Goal: Transaction & Acquisition: Purchase product/service

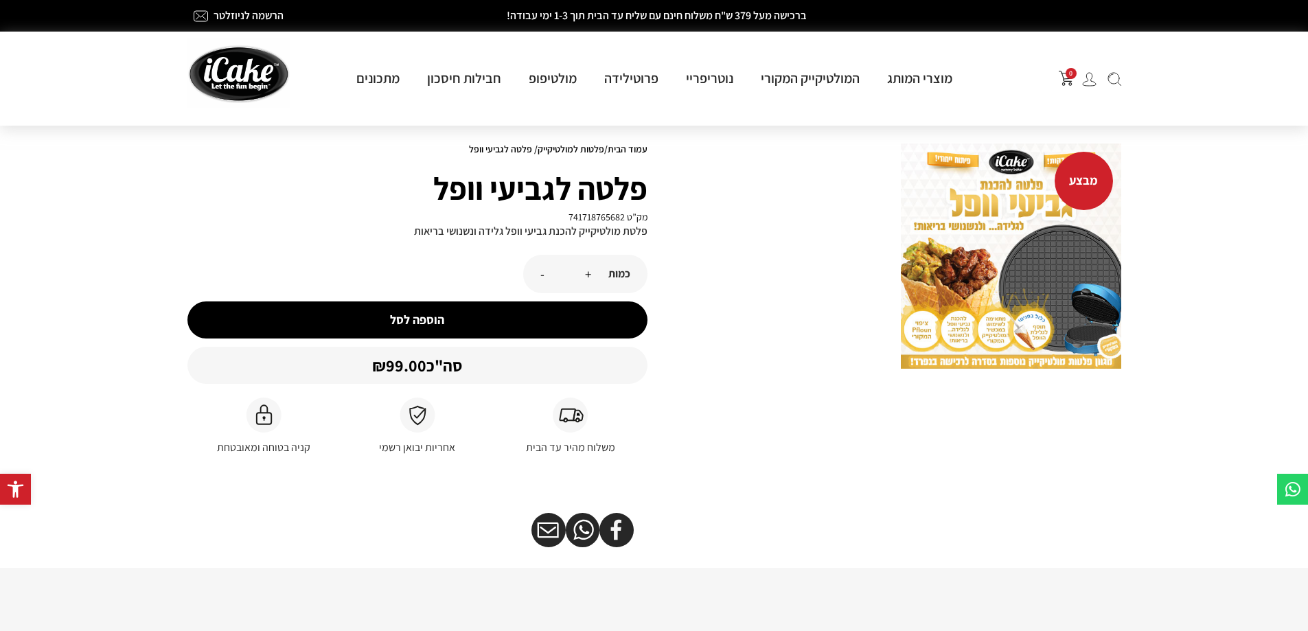
click at [1123, 332] on div "מבצע" at bounding box center [892, 352] width 474 height 431
click at [1044, 284] on img at bounding box center [1011, 256] width 220 height 225
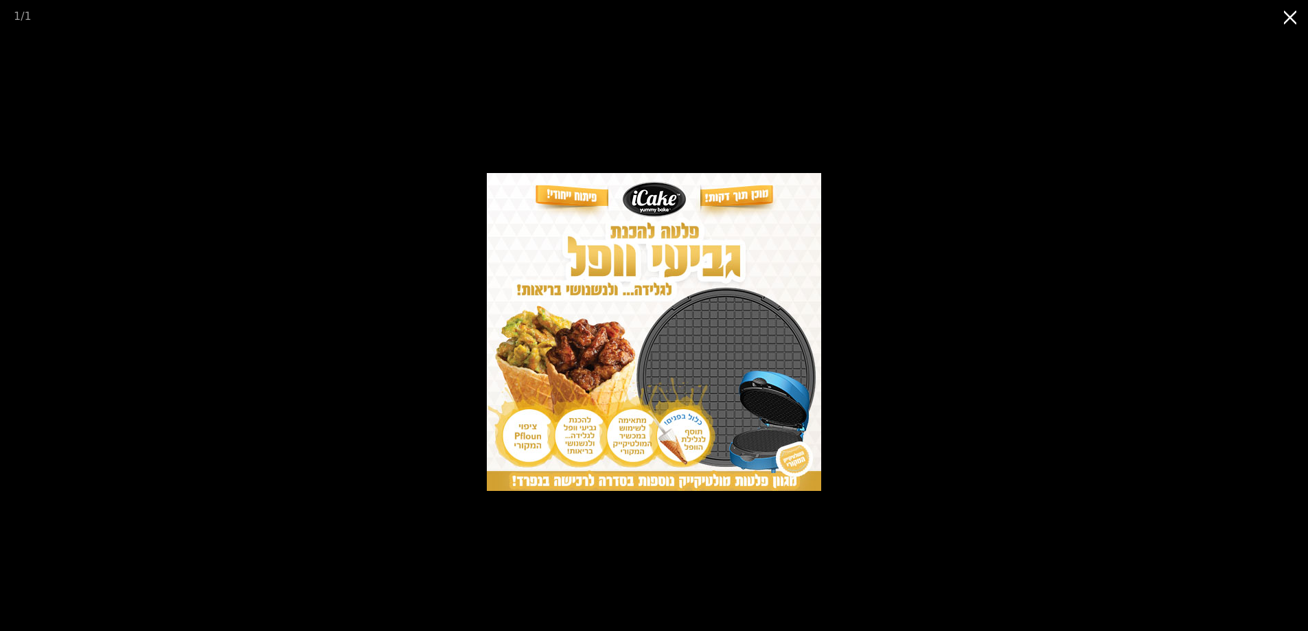
click at [916, 186] on picture at bounding box center [654, 331] width 1308 height 599
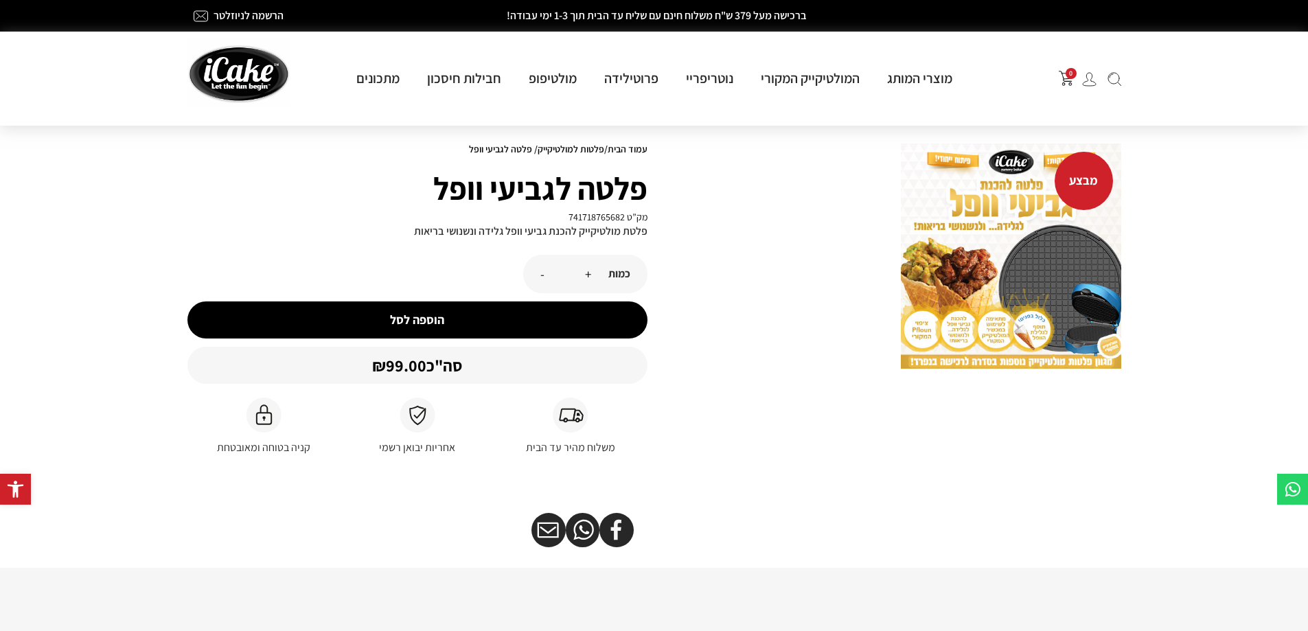
click at [490, 312] on button "הוספה לסל" at bounding box center [417, 320] width 460 height 37
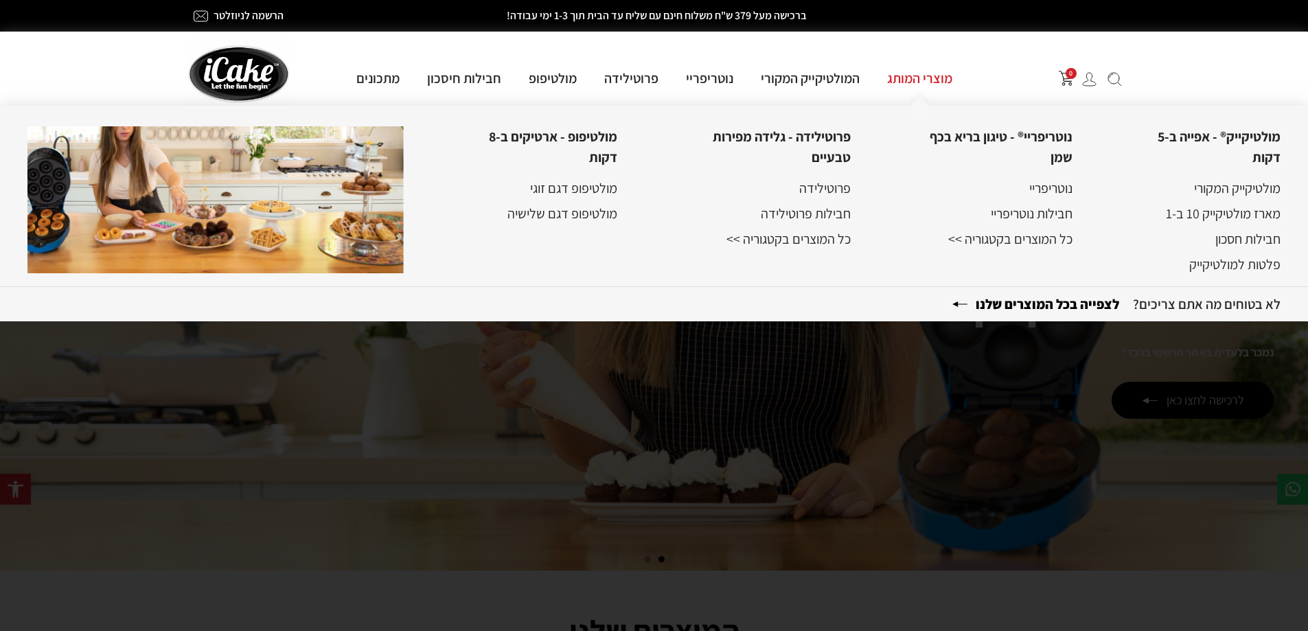
drag, startPoint x: 909, startPoint y: 82, endPoint x: 887, endPoint y: 38, distance: 49.5
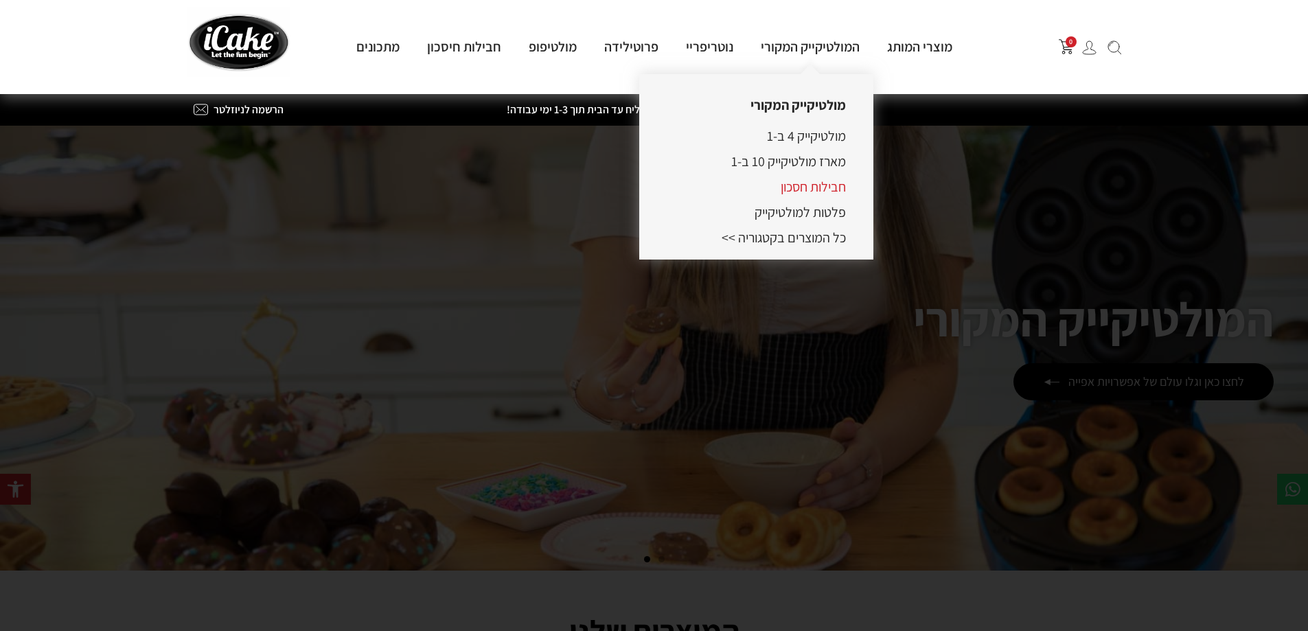
scroll to position [206, 0]
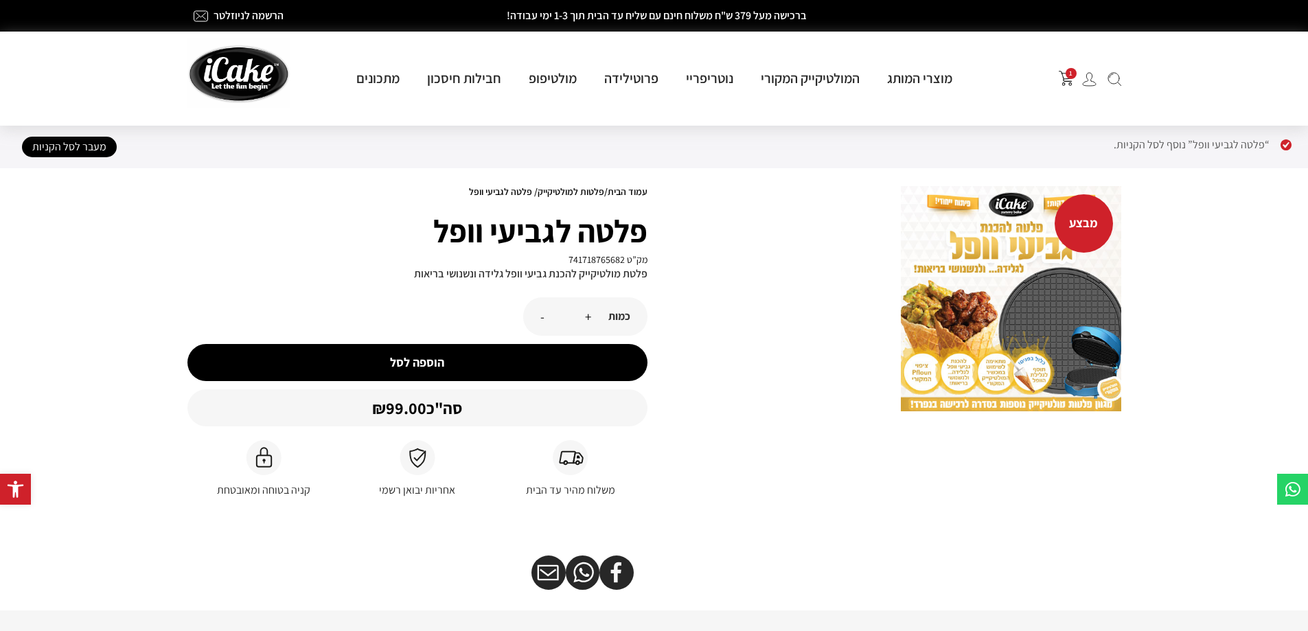
click at [67, 150] on link "מעבר לסל הקניות" at bounding box center [69, 147] width 95 height 21
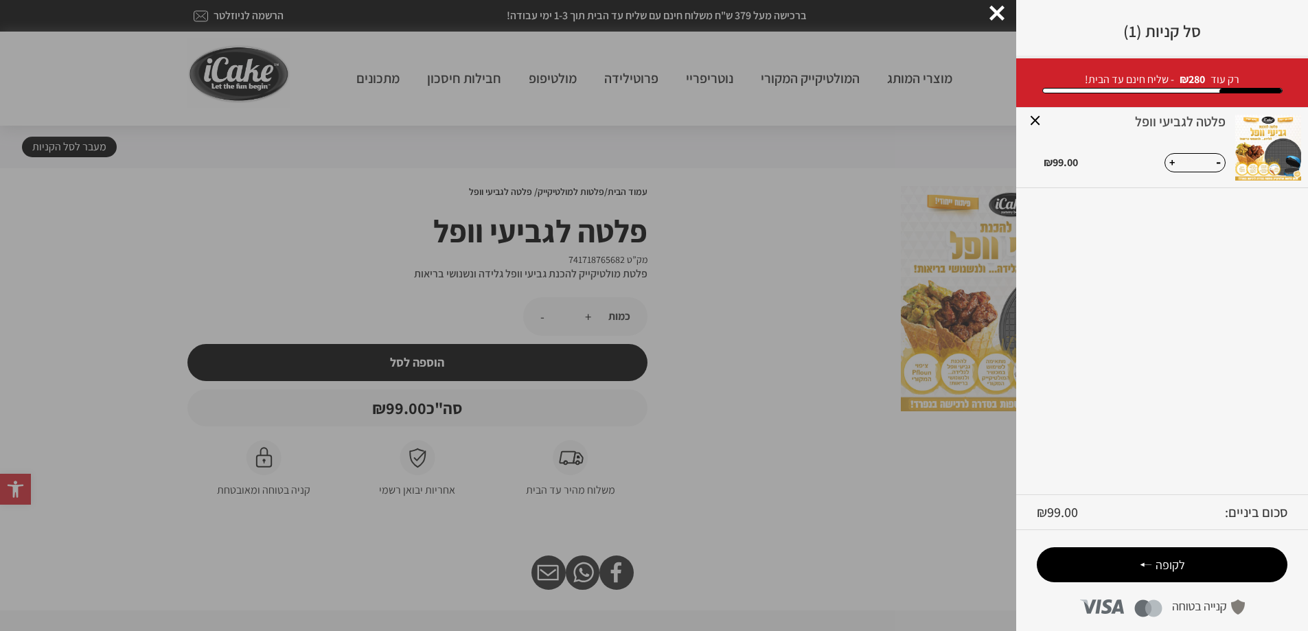
click at [1146, 565] on icon at bounding box center [1146, 564] width 12 height 4
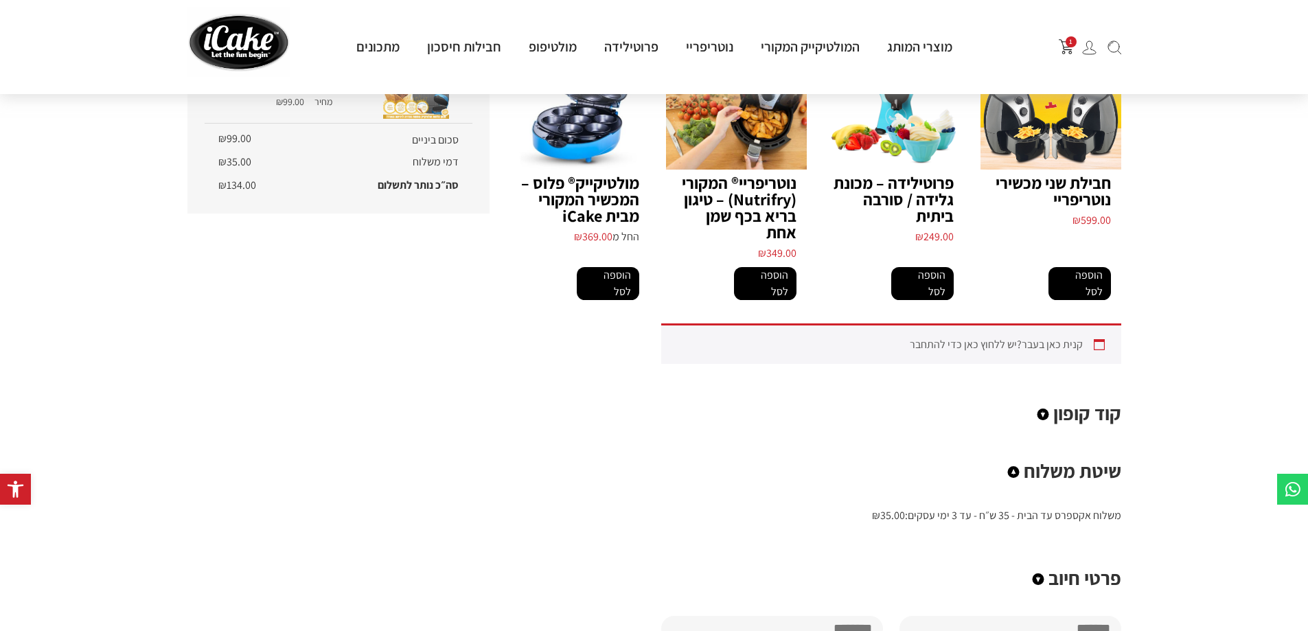
scroll to position [275, 0]
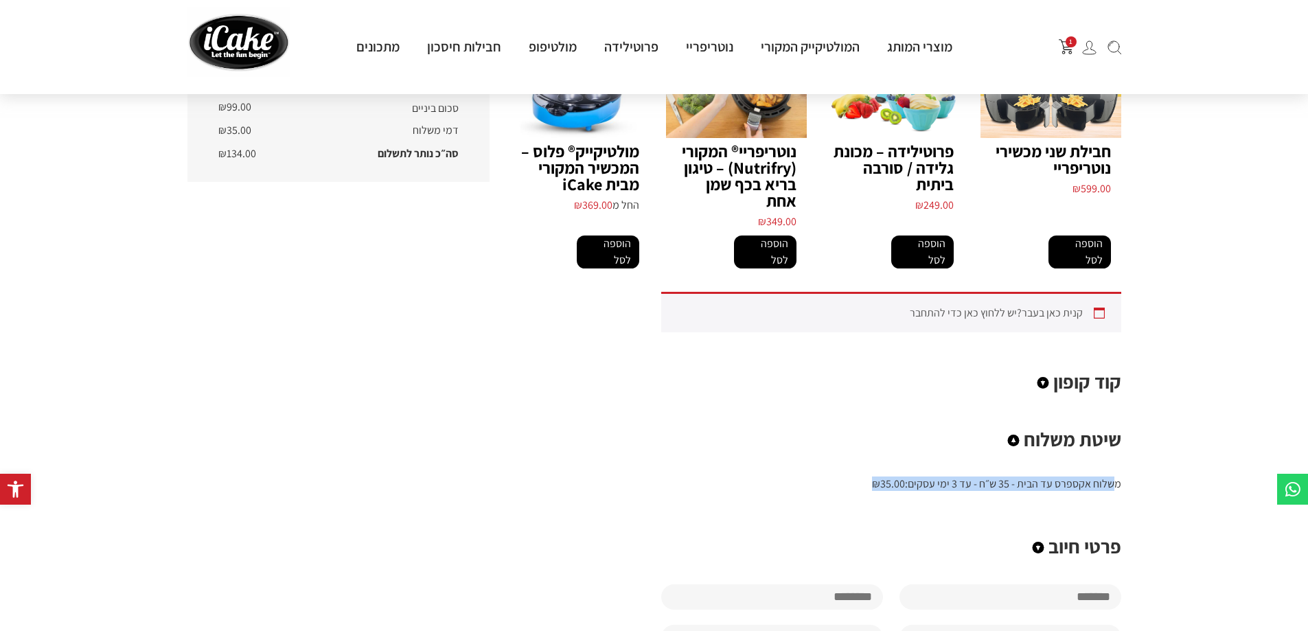
drag, startPoint x: 1106, startPoint y: 467, endPoint x: 834, endPoint y: 466, distance: 271.3
click at [834, 475] on li "משלוח אקספרס עד הבית - 35 ש״ח - עד 3 ימי עסקים: ₪ 35.00" at bounding box center [891, 483] width 460 height 16
click at [646, 416] on div "הזדמנות אחרונה חבילת שני מכשירי נוטריפריי ₪ 599.00 הוספה לסל פרוטילידה – מכונת …" at bounding box center [813, 547] width 632 height 1194
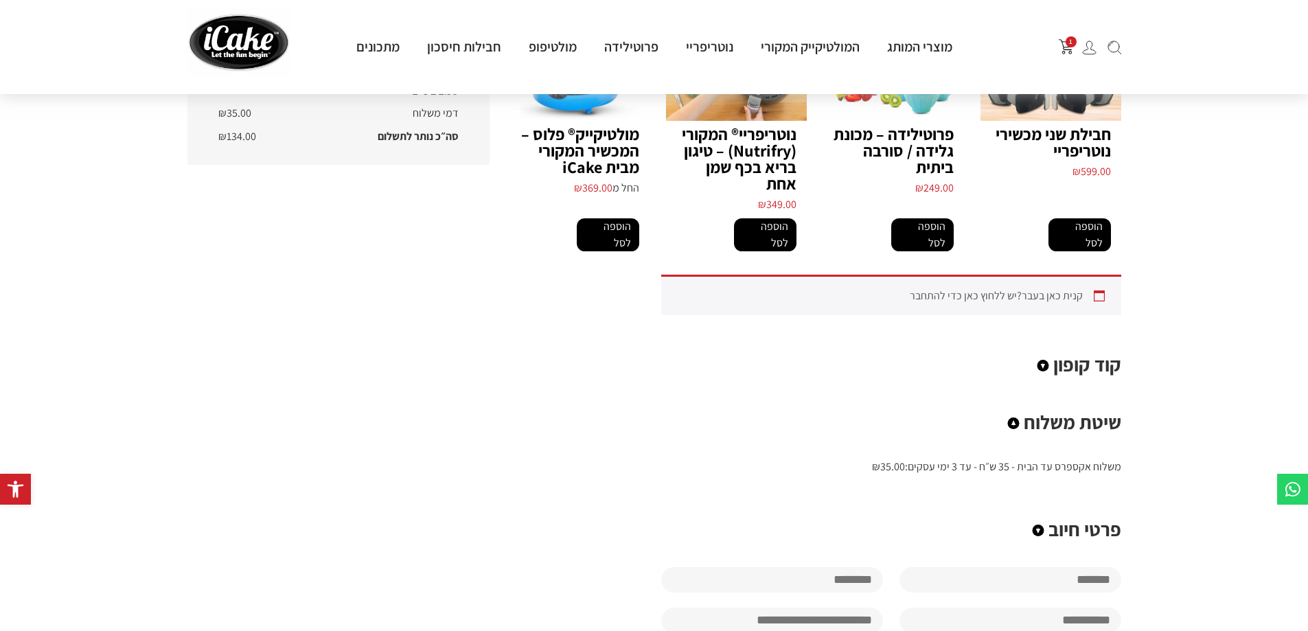
scroll to position [0, 0]
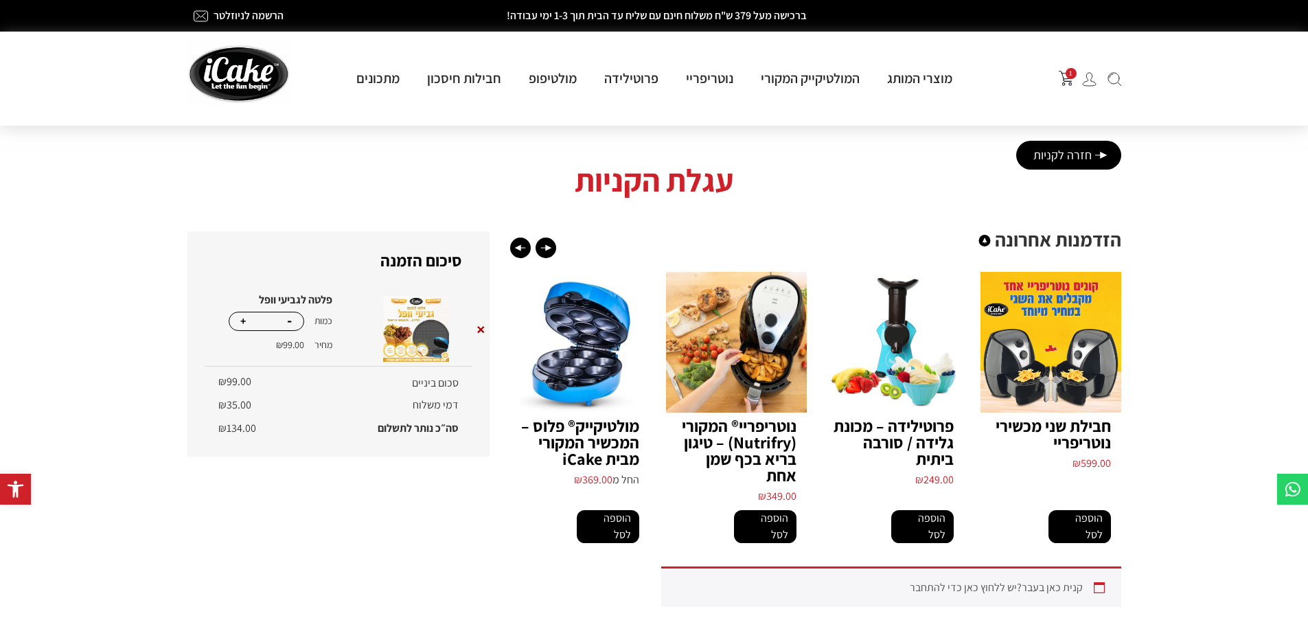
drag, startPoint x: 424, startPoint y: 366, endPoint x: 492, endPoint y: 181, distance: 197.1
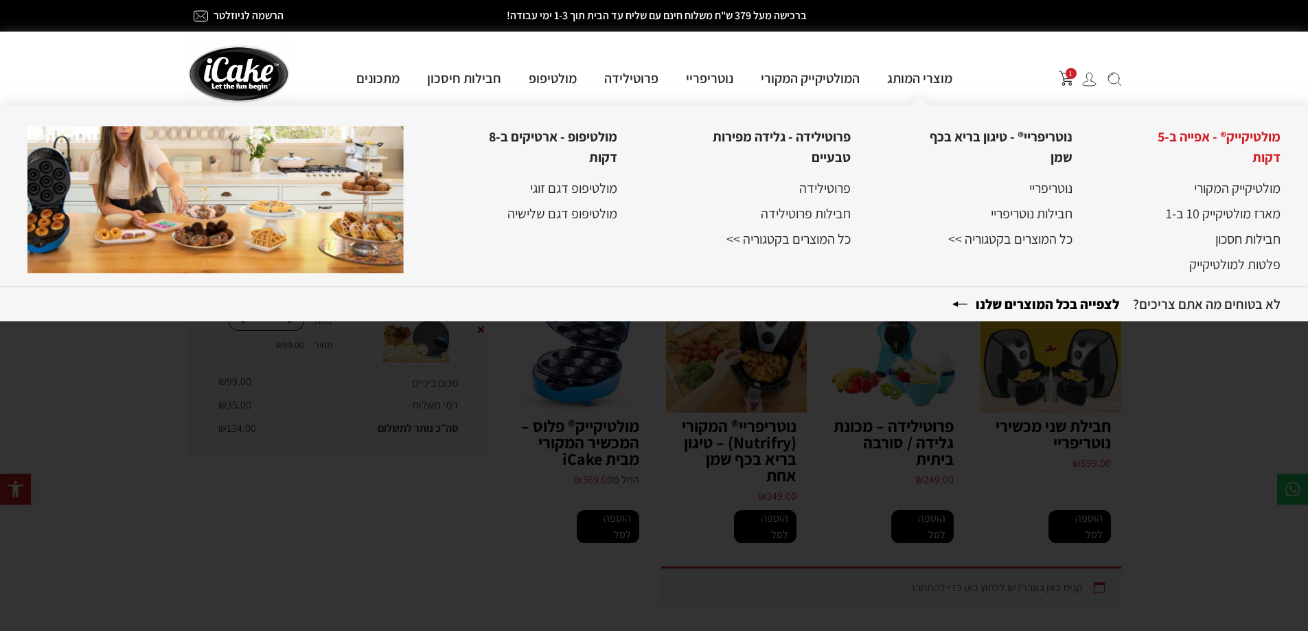
click at [1215, 144] on link "מולטיקייק® - אפייה ב-5 דקות" at bounding box center [1219, 147] width 123 height 38
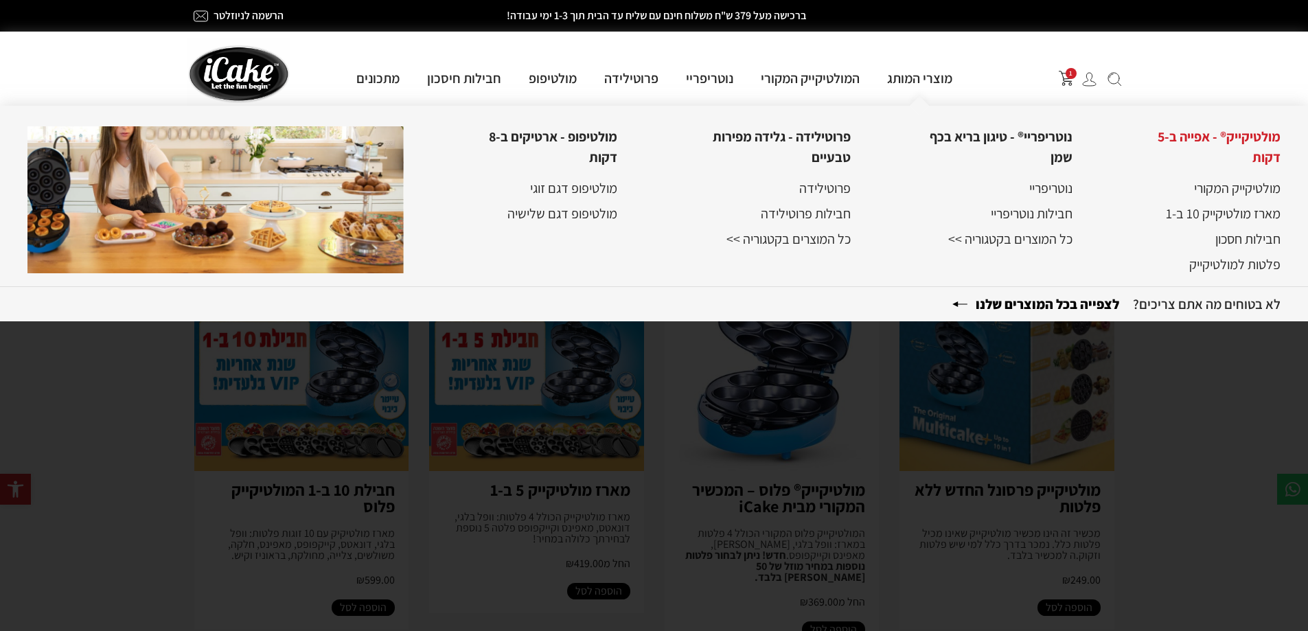
click at [1211, 133] on link "מולטיקייק® - אפייה ב-5 דקות" at bounding box center [1219, 147] width 123 height 38
click at [1227, 192] on link "מולטיקייק המקורי" at bounding box center [1237, 188] width 87 height 18
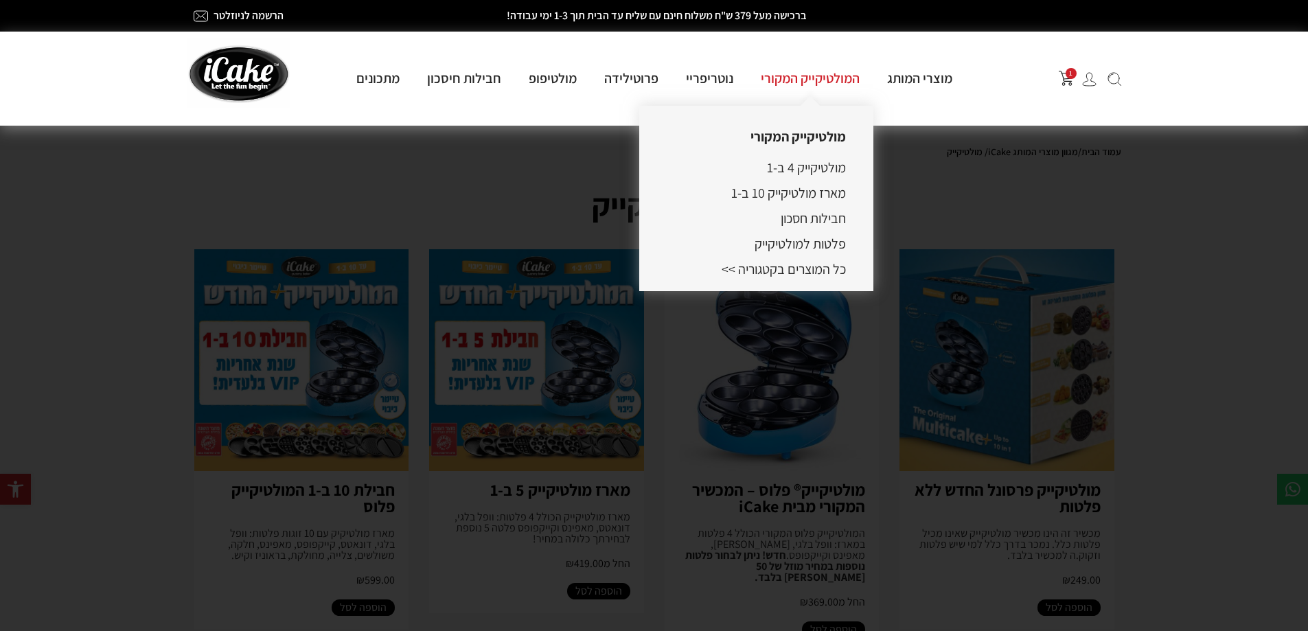
click at [844, 84] on link "המולטיקייק המקורי" at bounding box center [810, 78] width 126 height 18
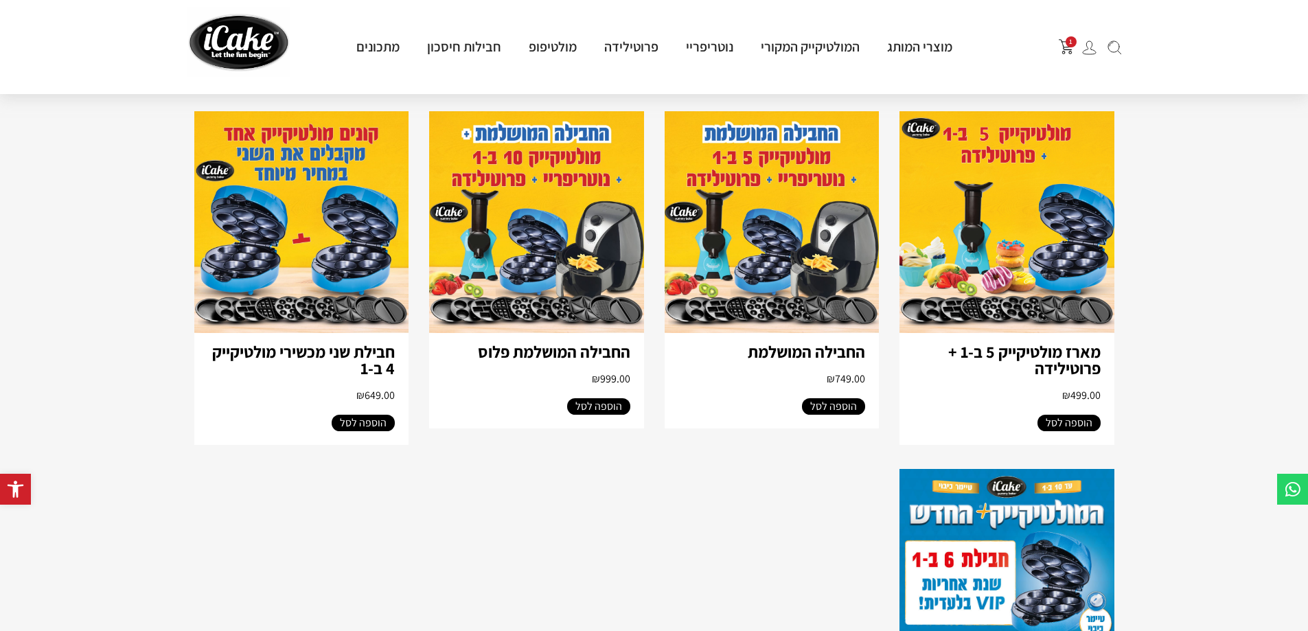
scroll to position [5, 0]
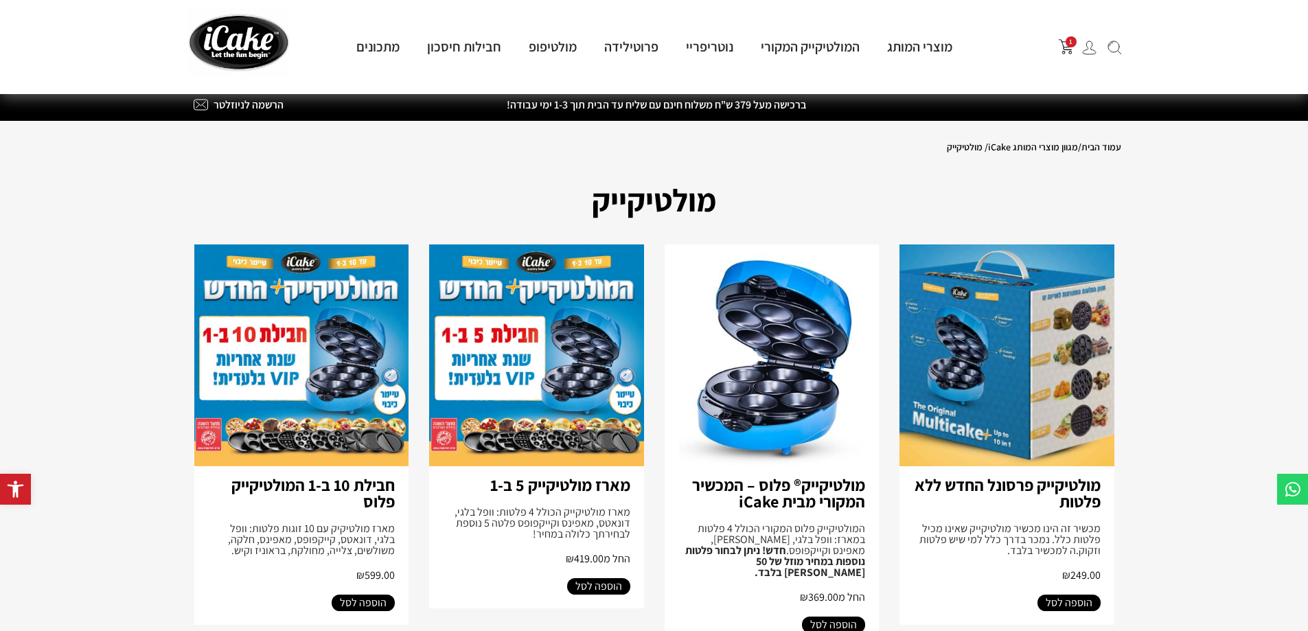
drag, startPoint x: 1134, startPoint y: 251, endPoint x: 1133, endPoint y: 112, distance: 138.7
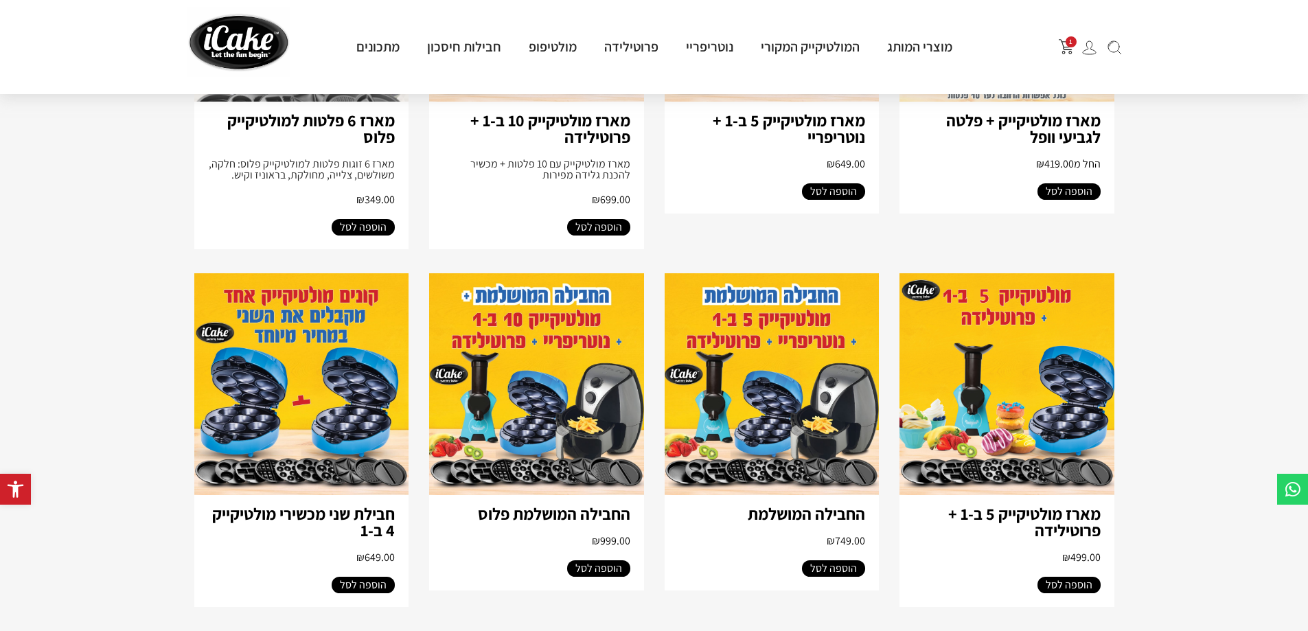
scroll to position [0, 0]
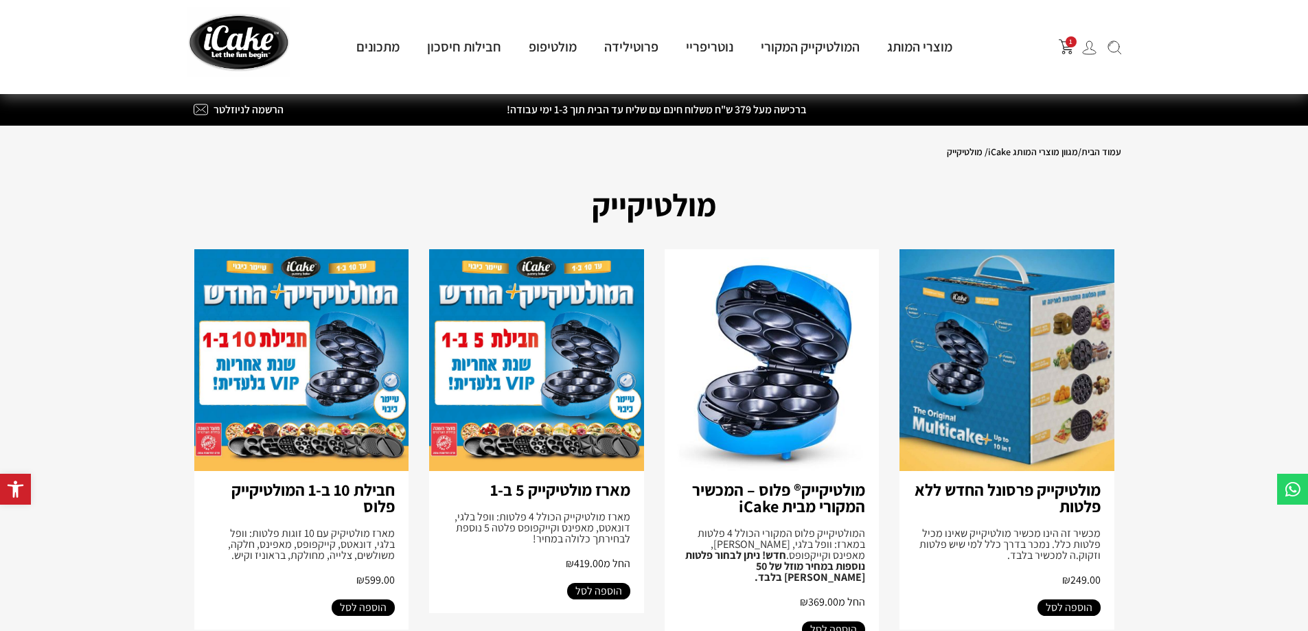
drag, startPoint x: 641, startPoint y: 272, endPoint x: 655, endPoint y: 140, distance: 132.6
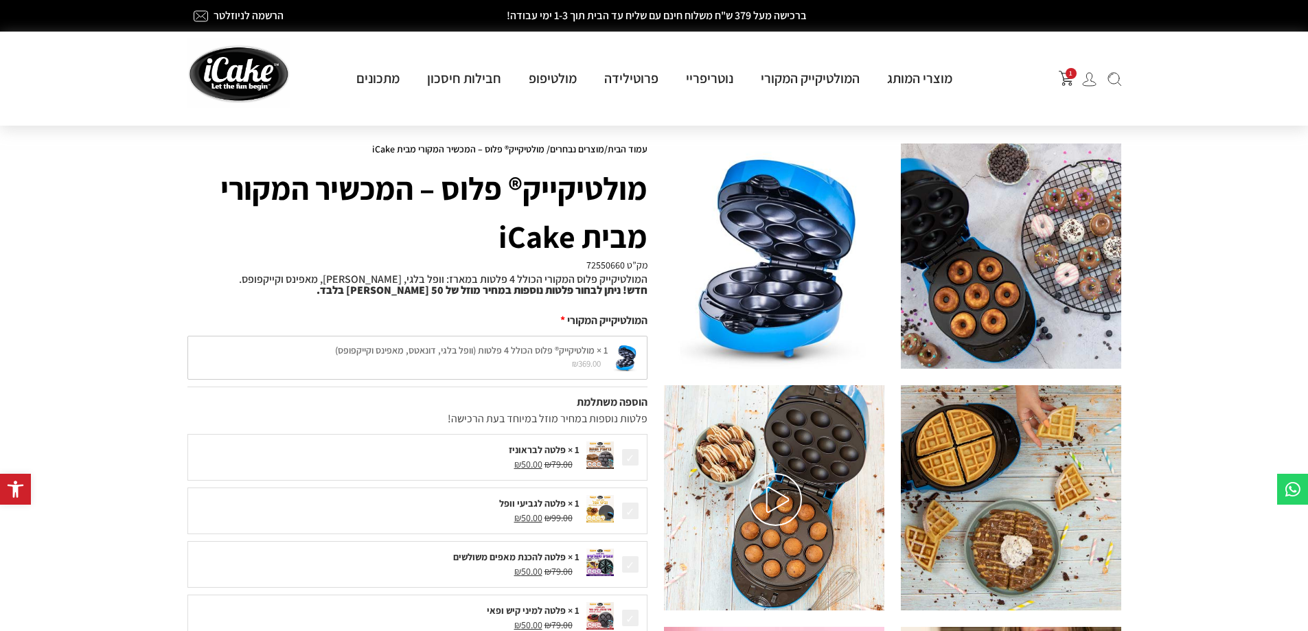
click at [1067, 87] on div "1" at bounding box center [1057, 78] width 142 height 30
click at [1067, 84] on img "פתח עגלת קניות צדדית" at bounding box center [1066, 78] width 15 height 15
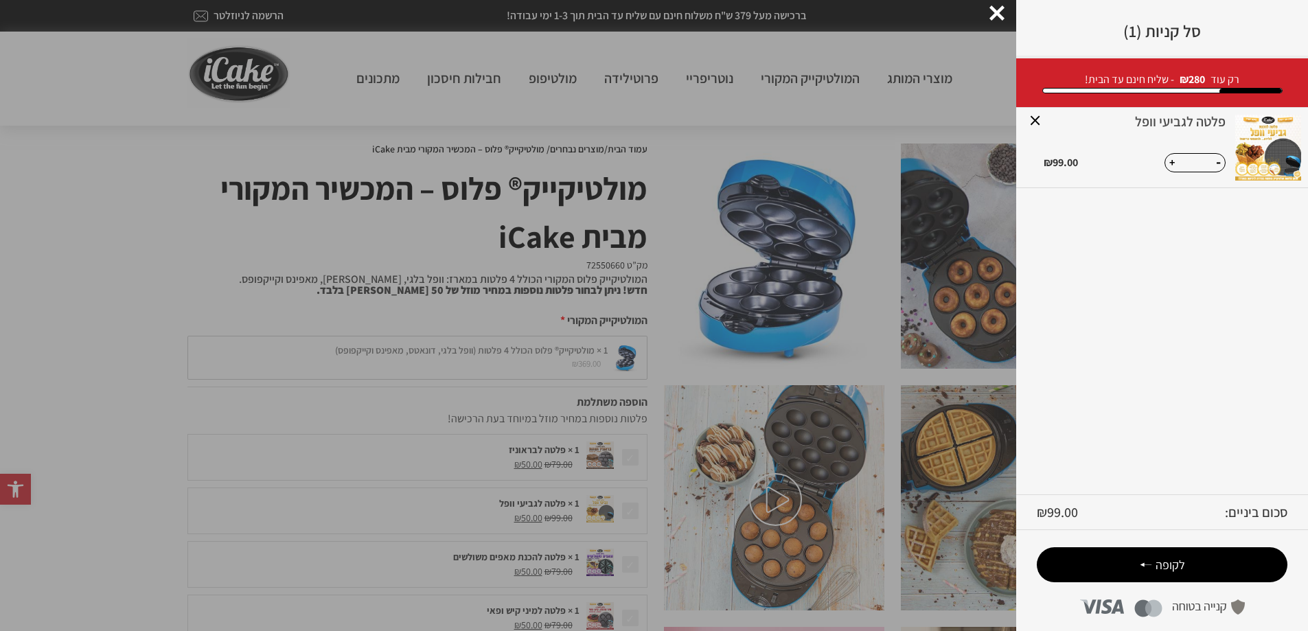
click at [1199, 121] on link "פלטה לגביעי וופל" at bounding box center [1135, 122] width 182 height 14
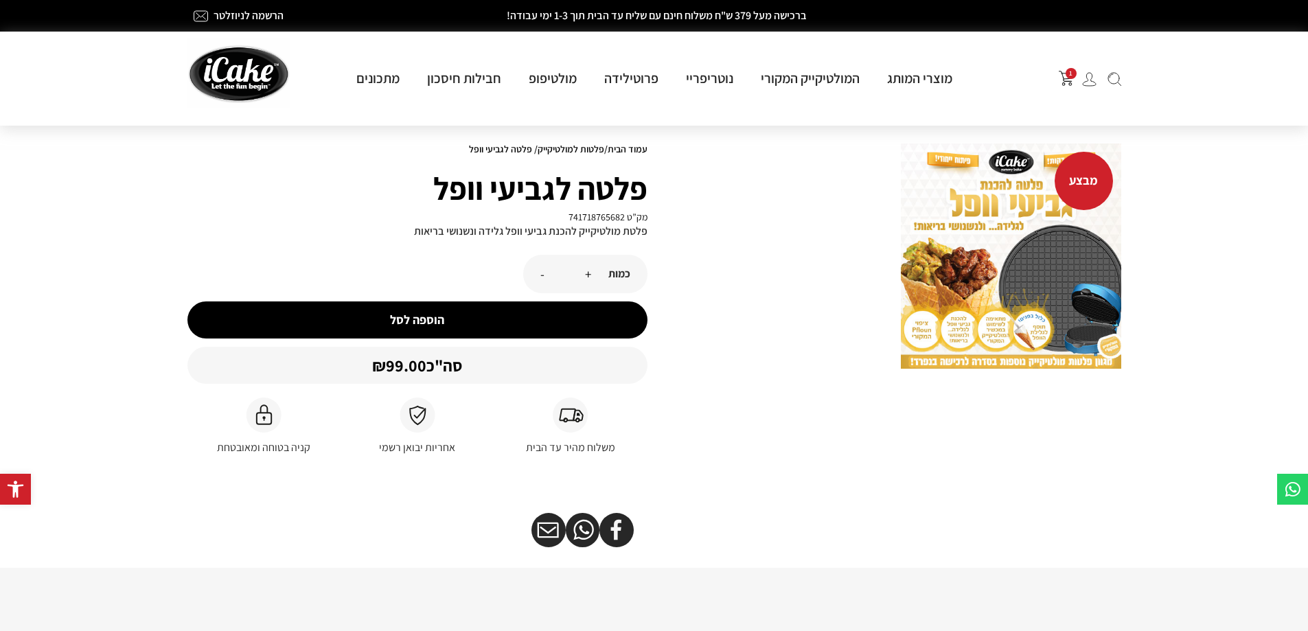
click at [1077, 293] on img at bounding box center [1011, 256] width 220 height 225
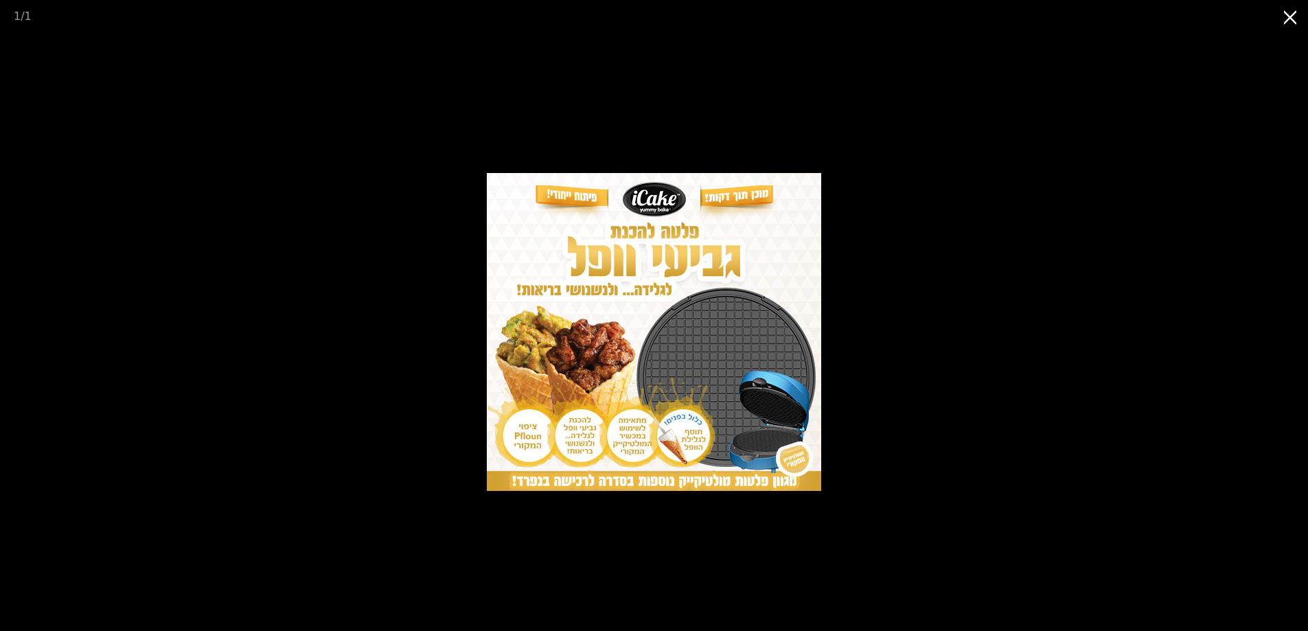
click at [841, 100] on picture at bounding box center [654, 331] width 1308 height 599
